Goal: Task Accomplishment & Management: Complete application form

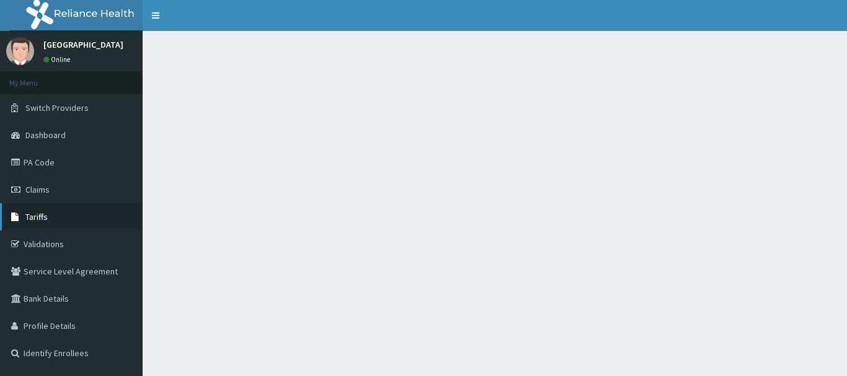
click at [39, 218] on span "Tariffs" at bounding box center [36, 216] width 22 height 11
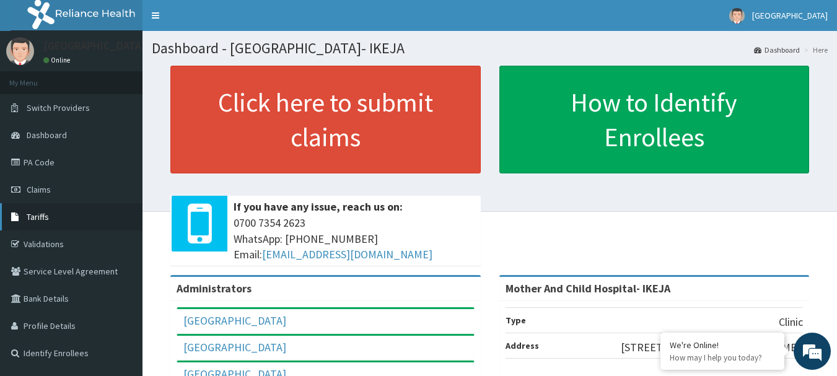
click at [43, 215] on span "Tariffs" at bounding box center [38, 216] width 22 height 11
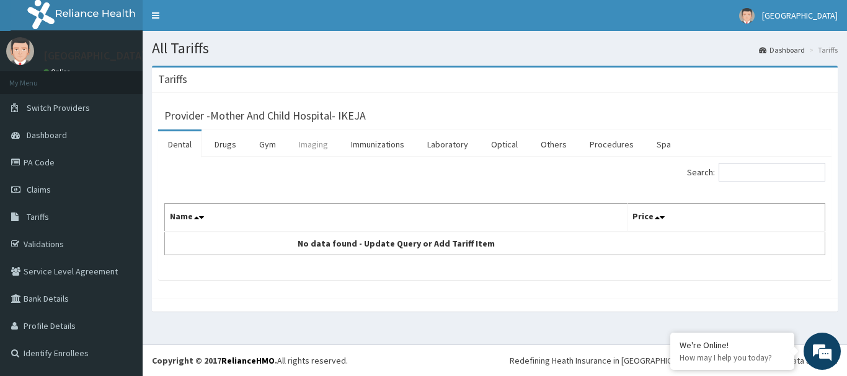
click at [313, 143] on link "Imaging" at bounding box center [313, 144] width 49 height 26
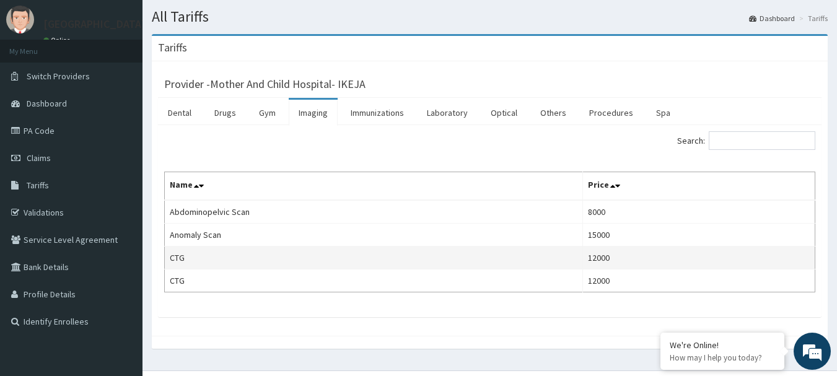
scroll to position [58, 0]
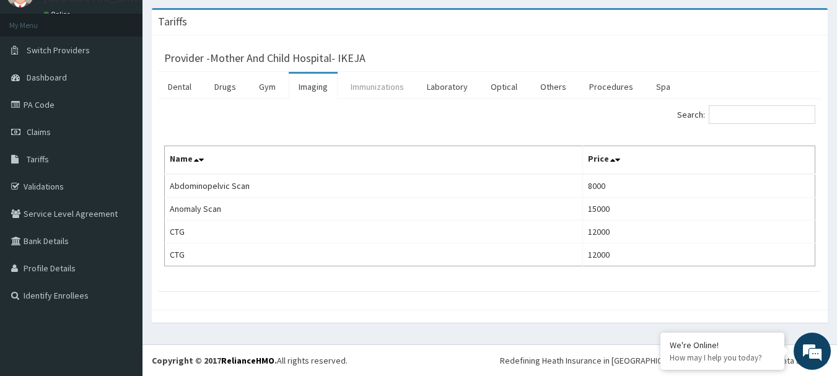
click at [382, 87] on link "Immunizations" at bounding box center [377, 87] width 73 height 26
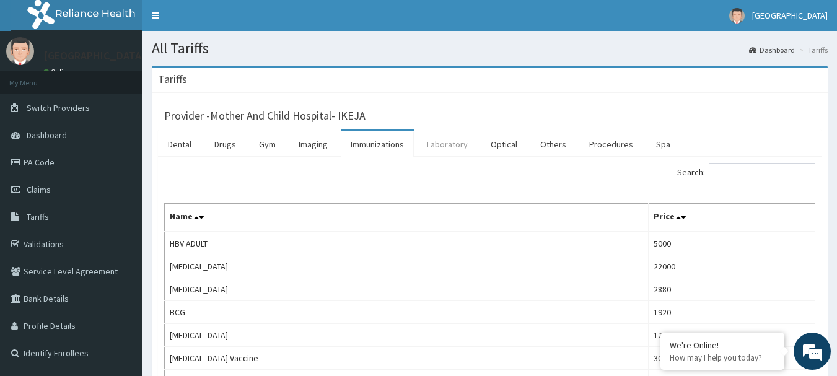
click at [462, 152] on link "Laboratory" at bounding box center [447, 144] width 61 height 26
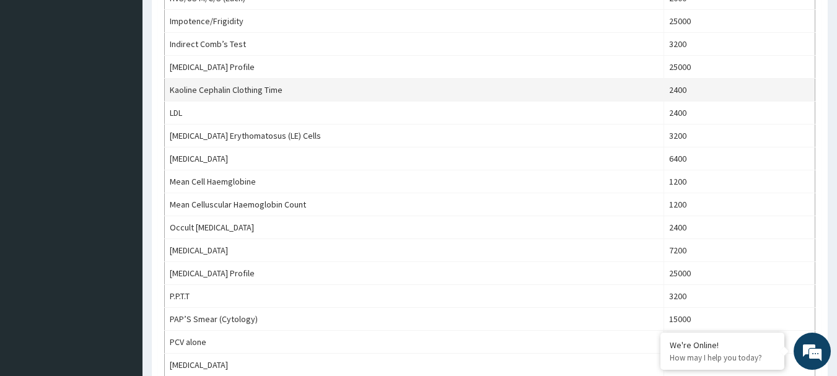
scroll to position [1142, 0]
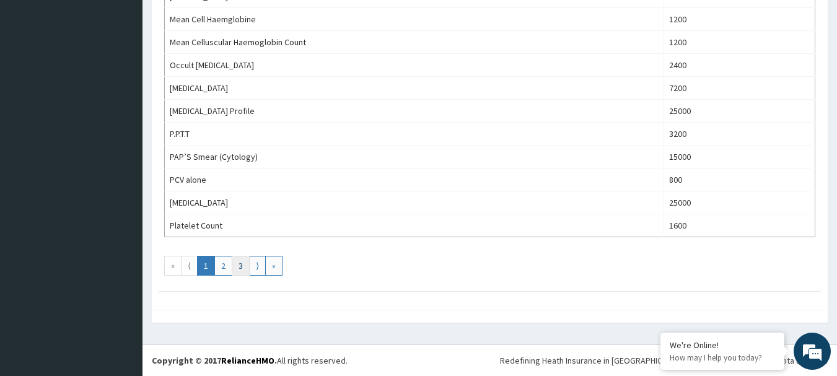
click at [236, 270] on link "3" at bounding box center [241, 266] width 18 height 20
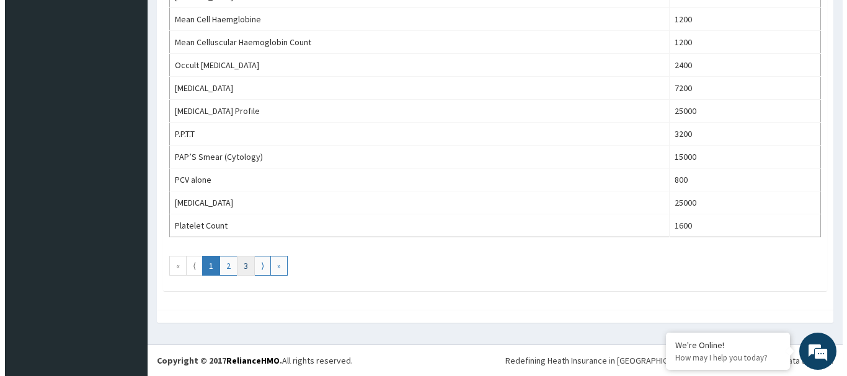
scroll to position [0, 0]
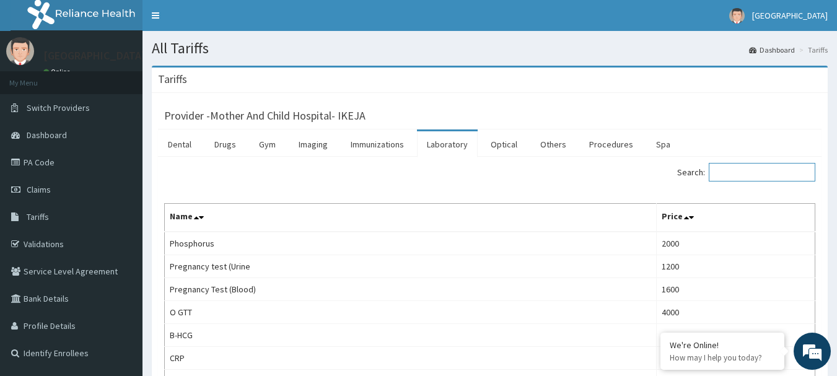
click at [754, 170] on input "Search:" at bounding box center [762, 172] width 107 height 19
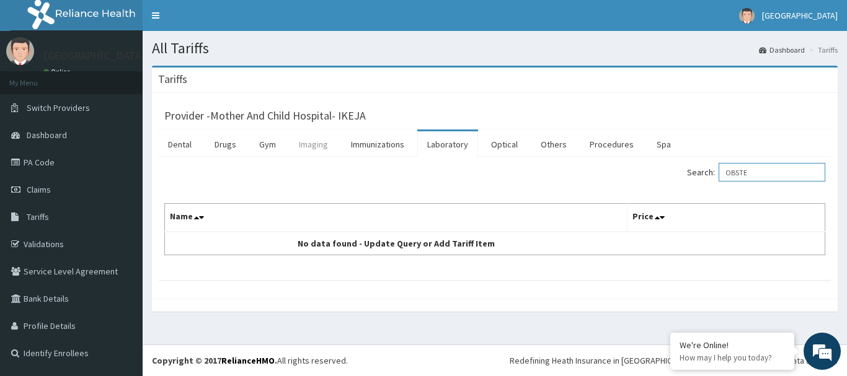
type input "OBSTE"
click at [308, 152] on link "Imaging" at bounding box center [313, 144] width 49 height 26
click at [230, 144] on link "Drugs" at bounding box center [226, 144] width 42 height 26
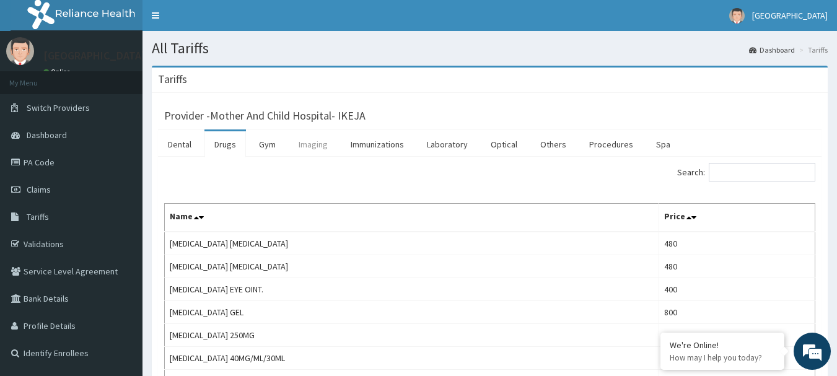
click at [326, 149] on link "Imaging" at bounding box center [313, 144] width 49 height 26
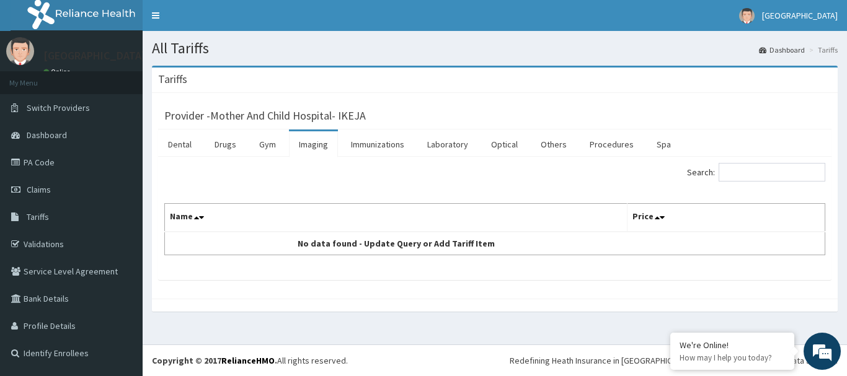
click at [310, 145] on link "Imaging" at bounding box center [313, 144] width 49 height 26
click at [309, 148] on link "Imaging" at bounding box center [313, 144] width 49 height 26
click at [33, 198] on link "Claims" at bounding box center [71, 189] width 143 height 27
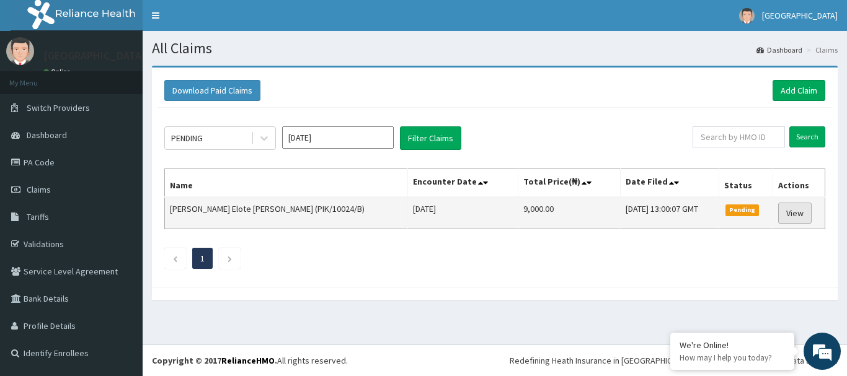
click at [779, 211] on link "View" at bounding box center [794, 213] width 33 height 21
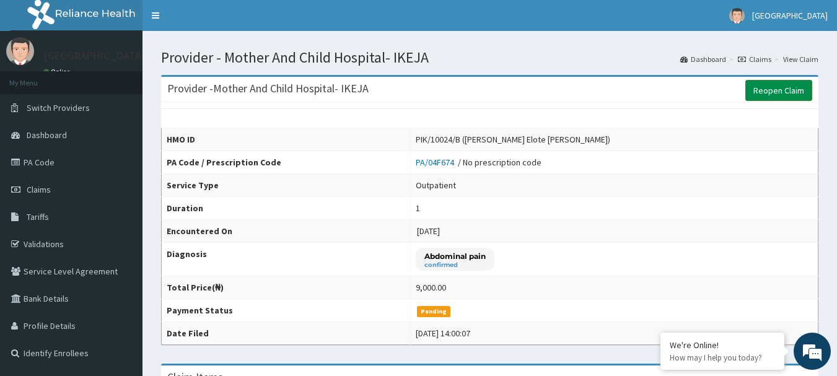
click at [779, 97] on link "Reopen Claim" at bounding box center [779, 90] width 67 height 21
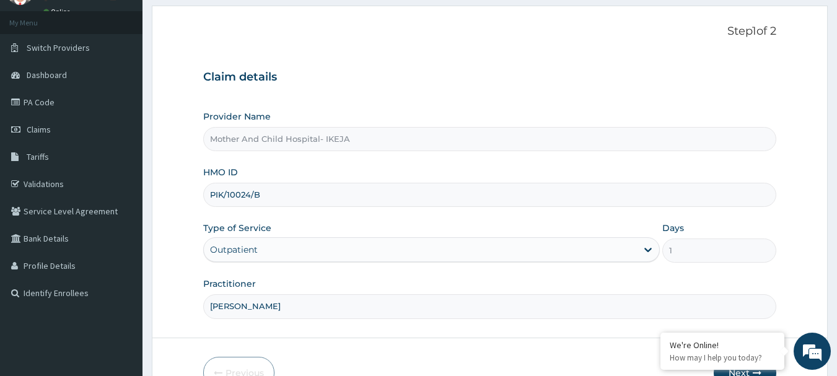
scroll to position [133, 0]
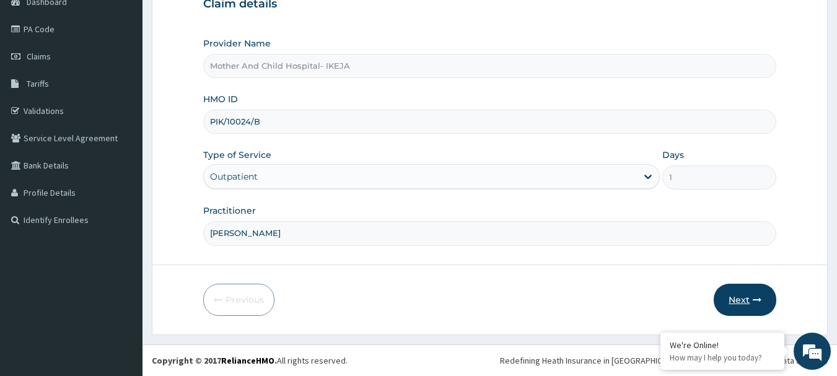
click at [730, 296] on button "Next" at bounding box center [745, 300] width 63 height 32
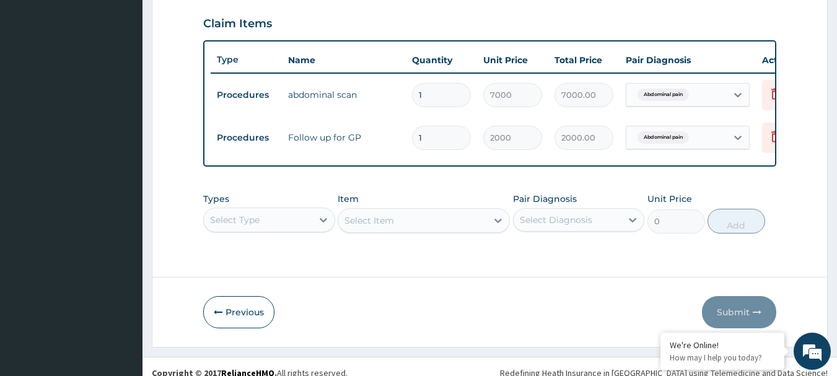
scroll to position [443, 0]
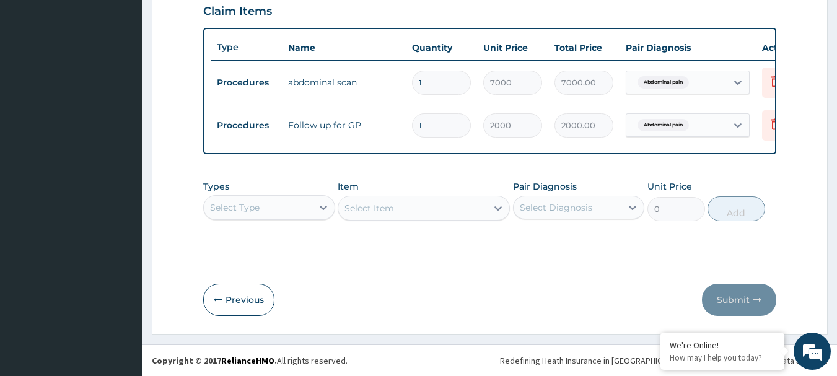
click at [275, 209] on div "Select Type" at bounding box center [269, 207] width 132 height 25
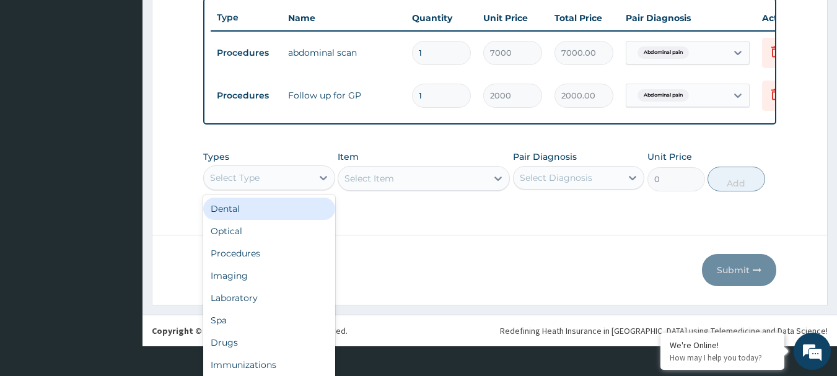
scroll to position [35, 0]
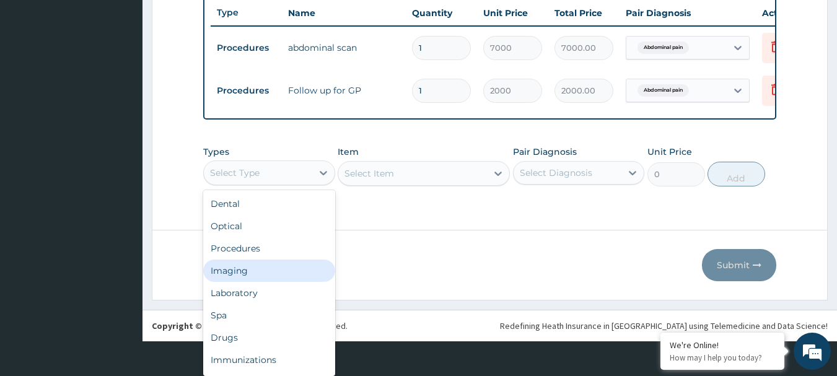
click at [241, 275] on div "Imaging" at bounding box center [269, 271] width 132 height 22
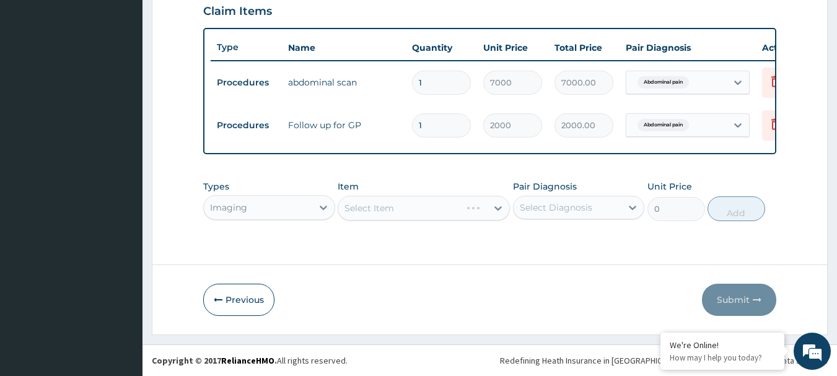
scroll to position [0, 0]
click at [384, 208] on div "Select Item" at bounding box center [424, 208] width 172 height 25
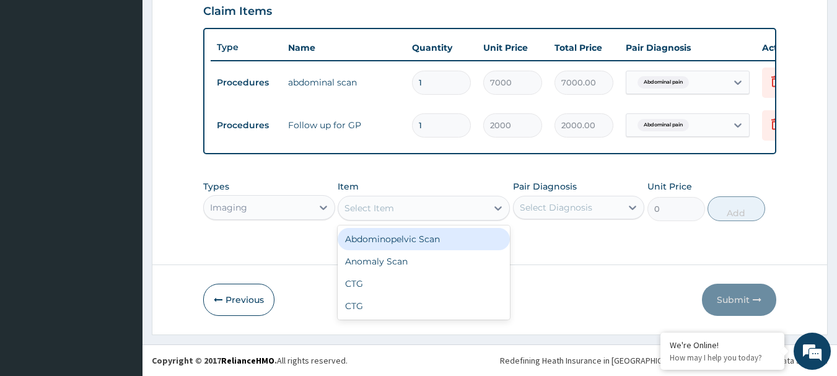
click at [423, 213] on div "Select Item" at bounding box center [412, 208] width 149 height 20
click at [370, 213] on div "Select Item" at bounding box center [370, 208] width 50 height 12
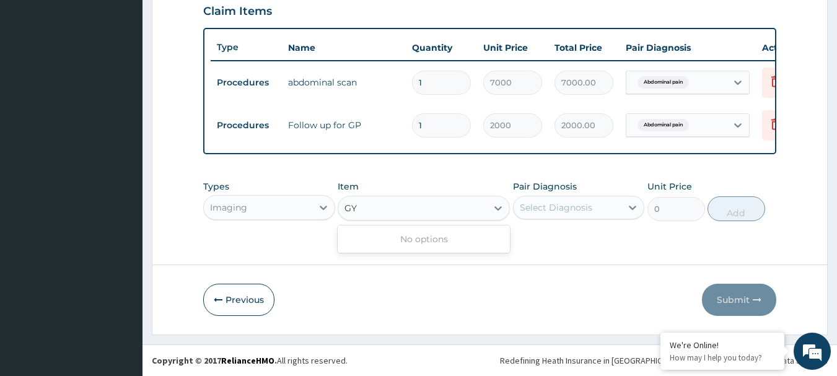
type input "G"
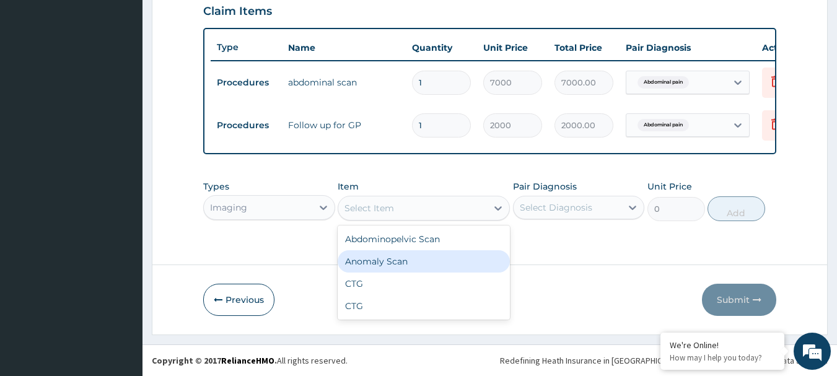
click at [622, 265] on div at bounding box center [489, 265] width 675 height 1
